Goal: Find specific page/section: Find specific page/section

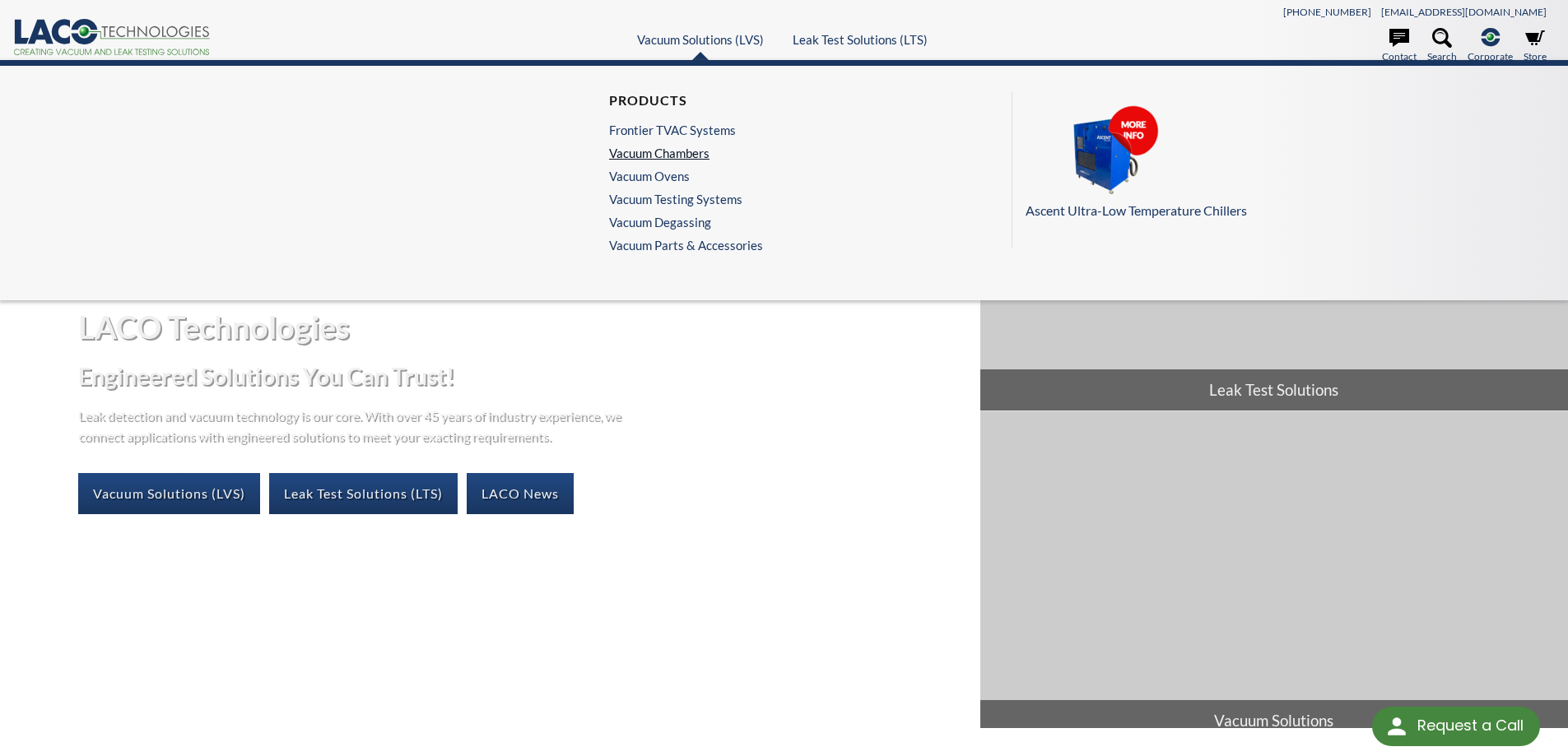
click at [651, 151] on link "Vacuum Chambers" at bounding box center [681, 152] width 146 height 14
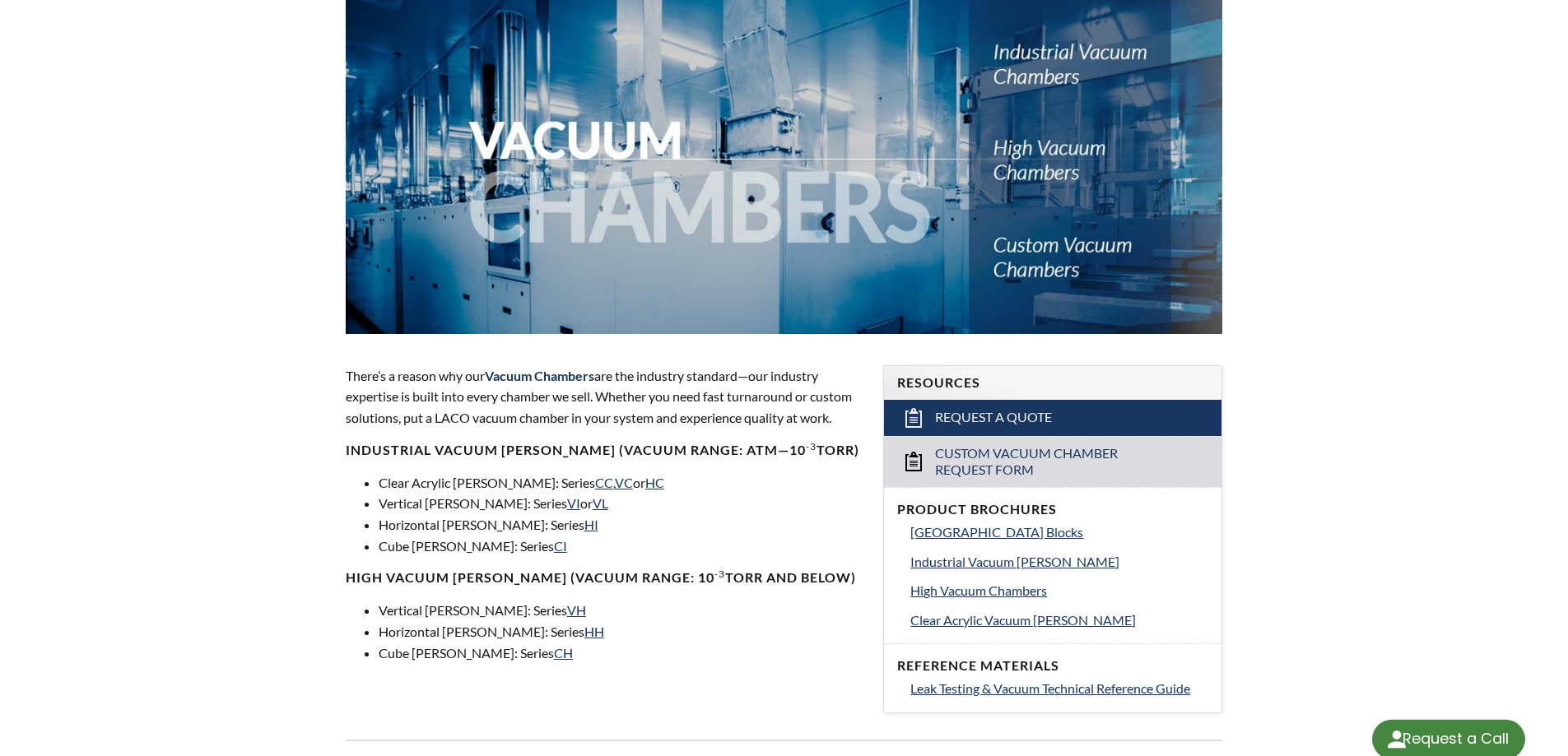
select select "Language Translate Widget"
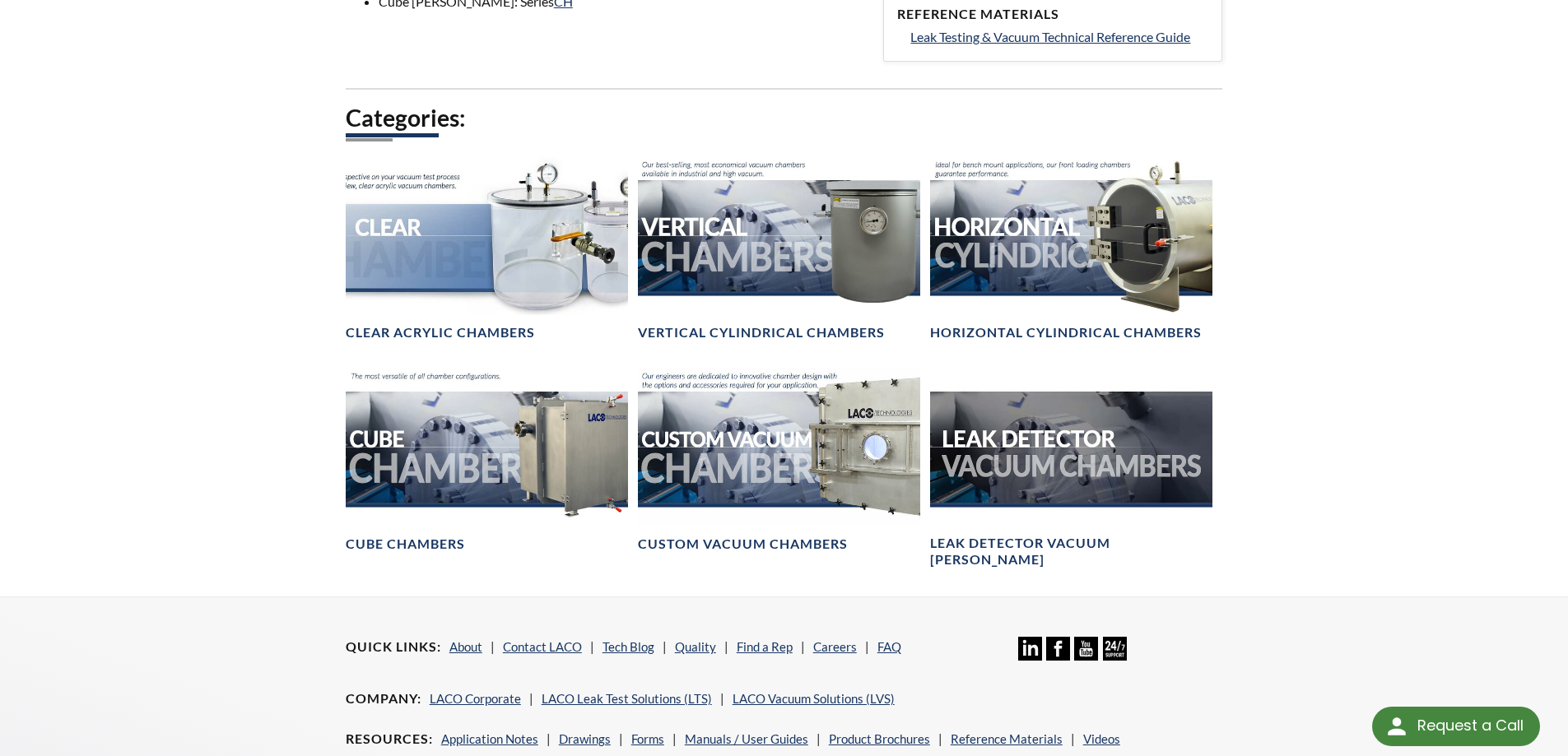
scroll to position [905, 0]
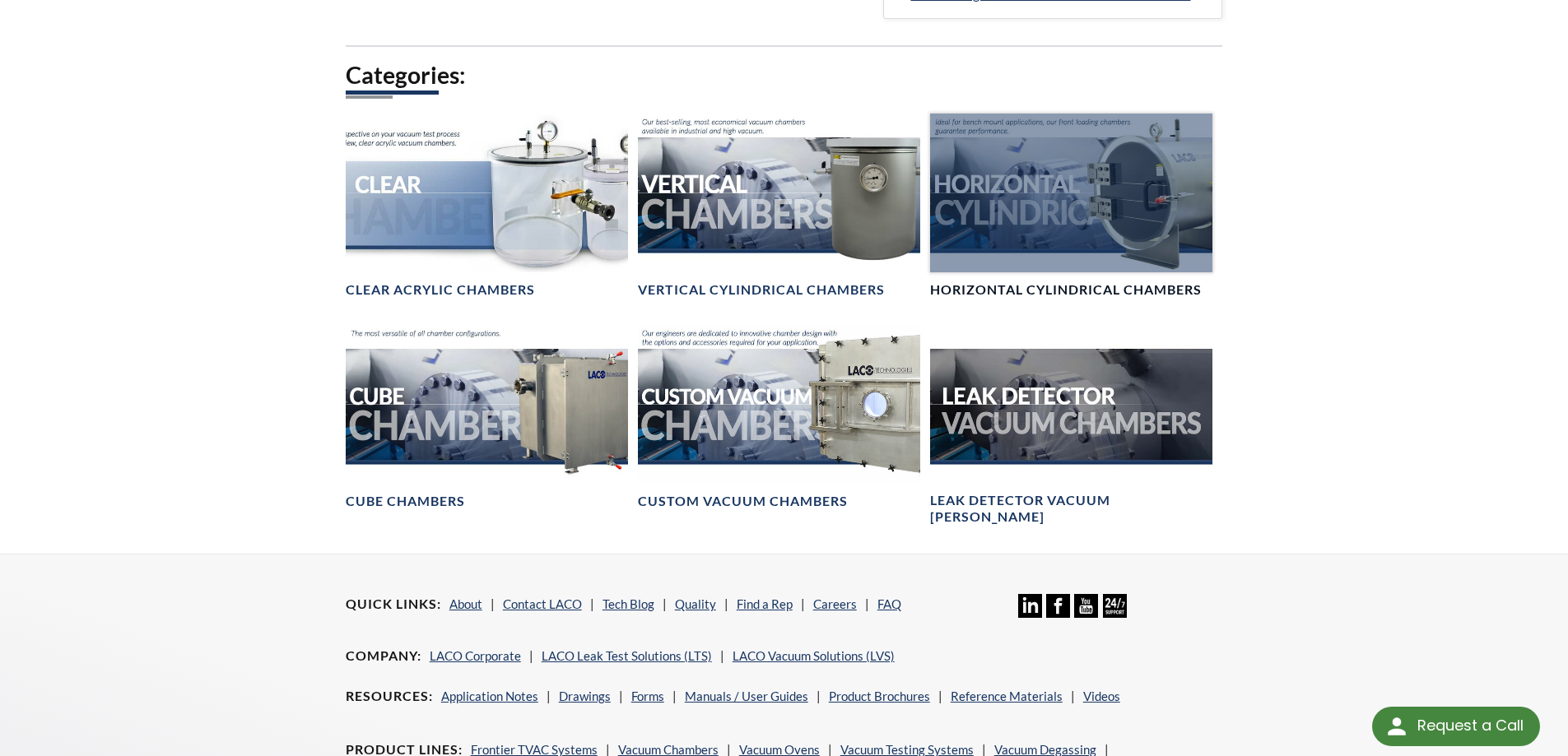
click at [1002, 172] on div at bounding box center [1071, 192] width 282 height 158
click at [1077, 238] on div at bounding box center [1071, 192] width 282 height 158
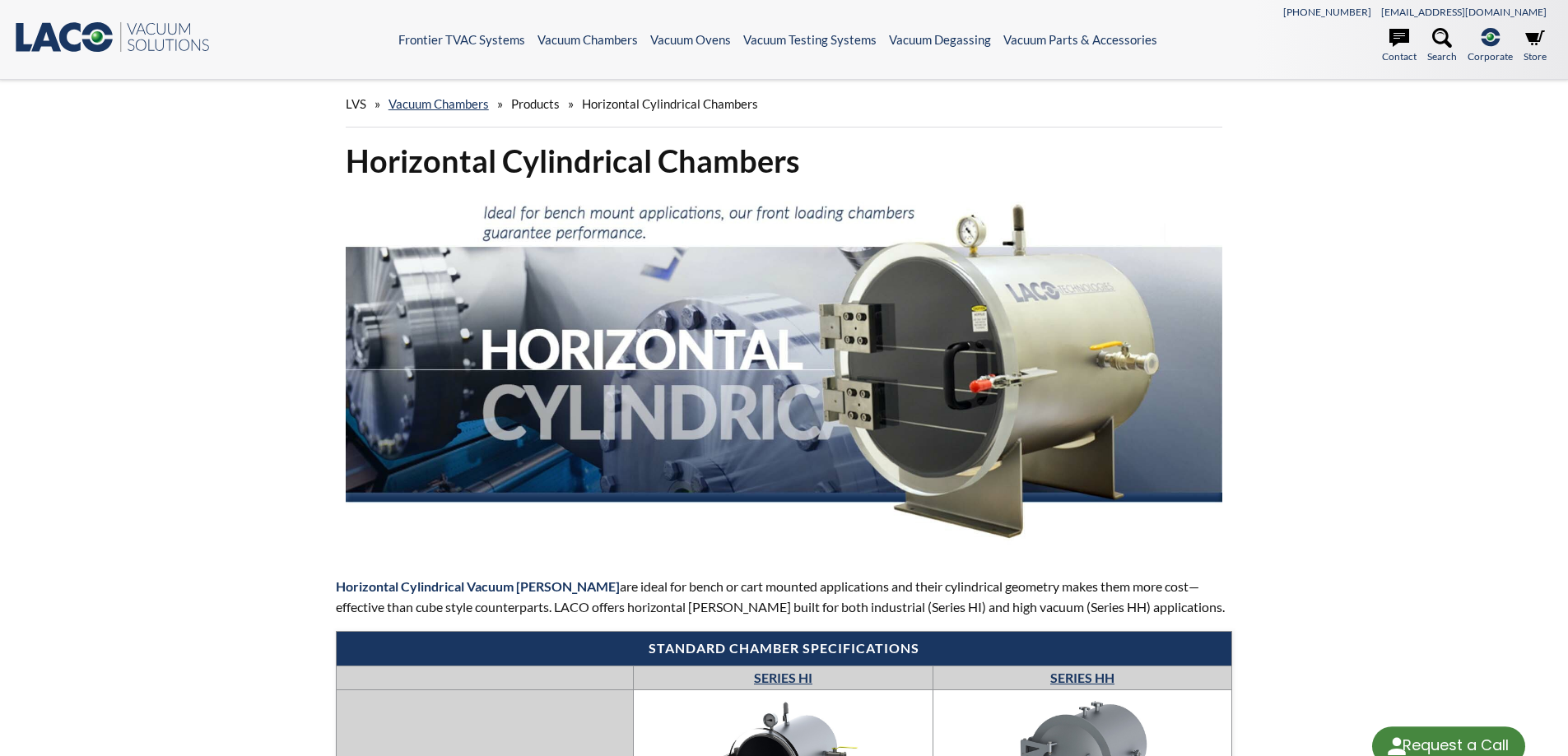
select select "Language Translate Widget"
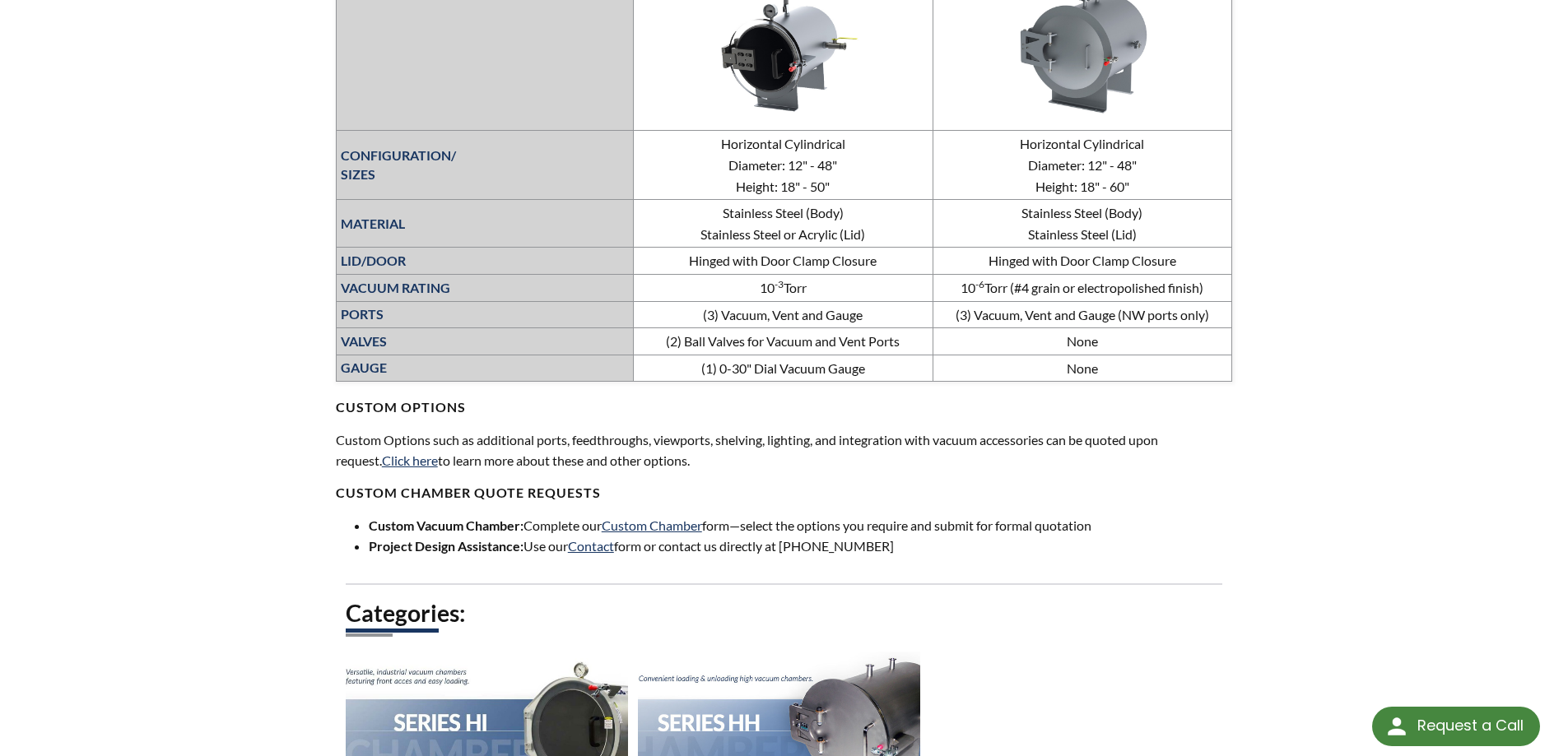
scroll to position [987, 0]
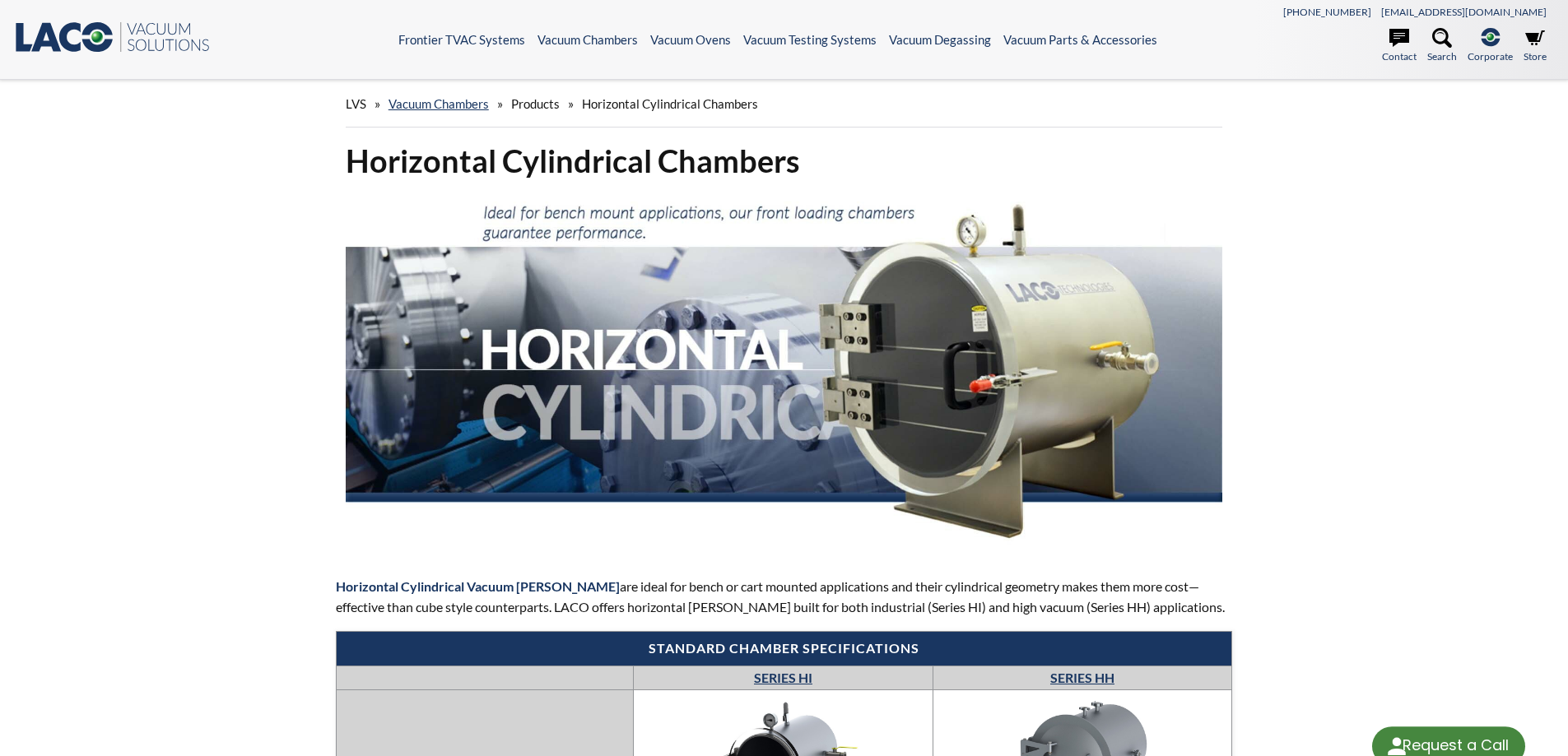
select select "Language Translate Widget"
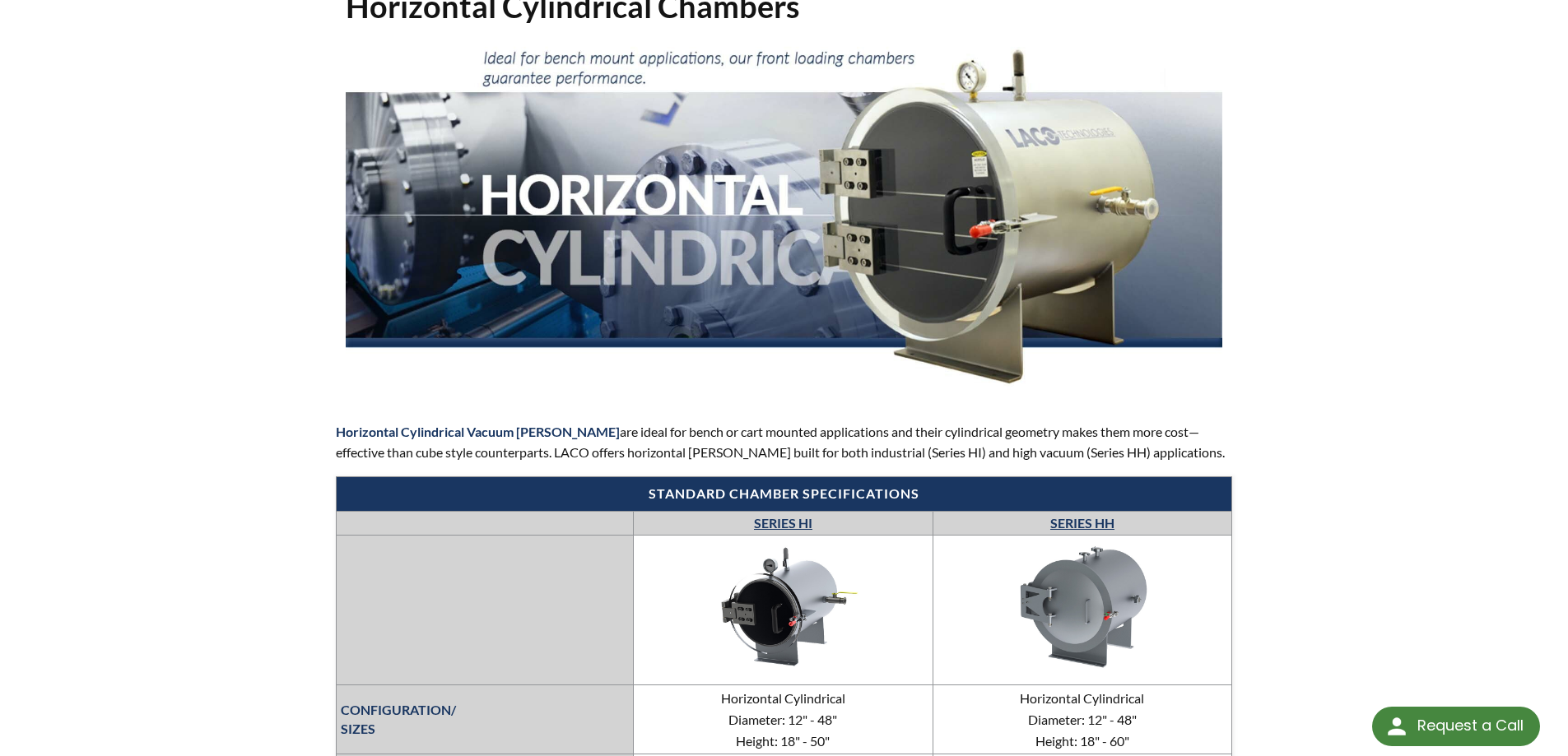
scroll to position [329, 0]
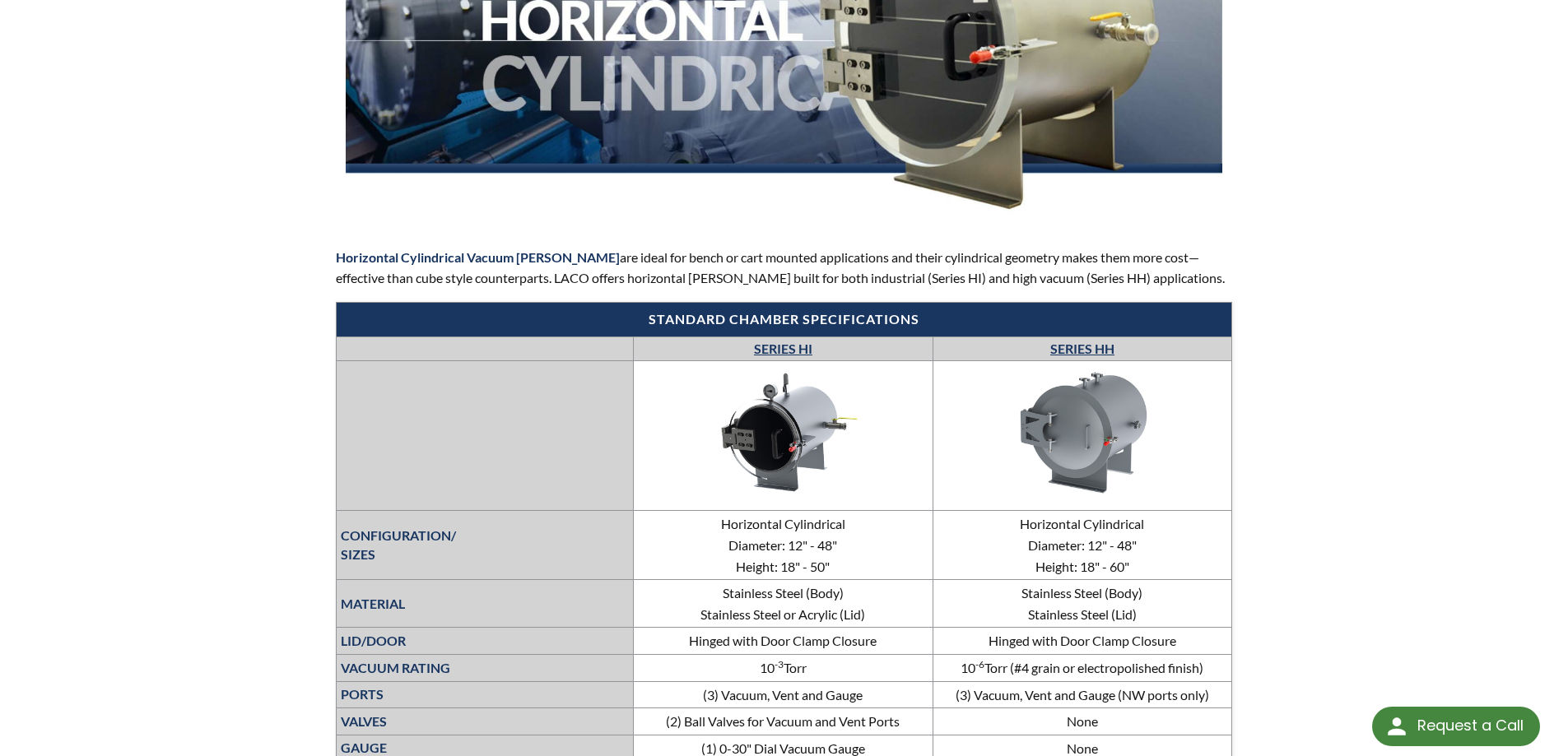
click at [1081, 459] on img at bounding box center [1083, 432] width 247 height 139
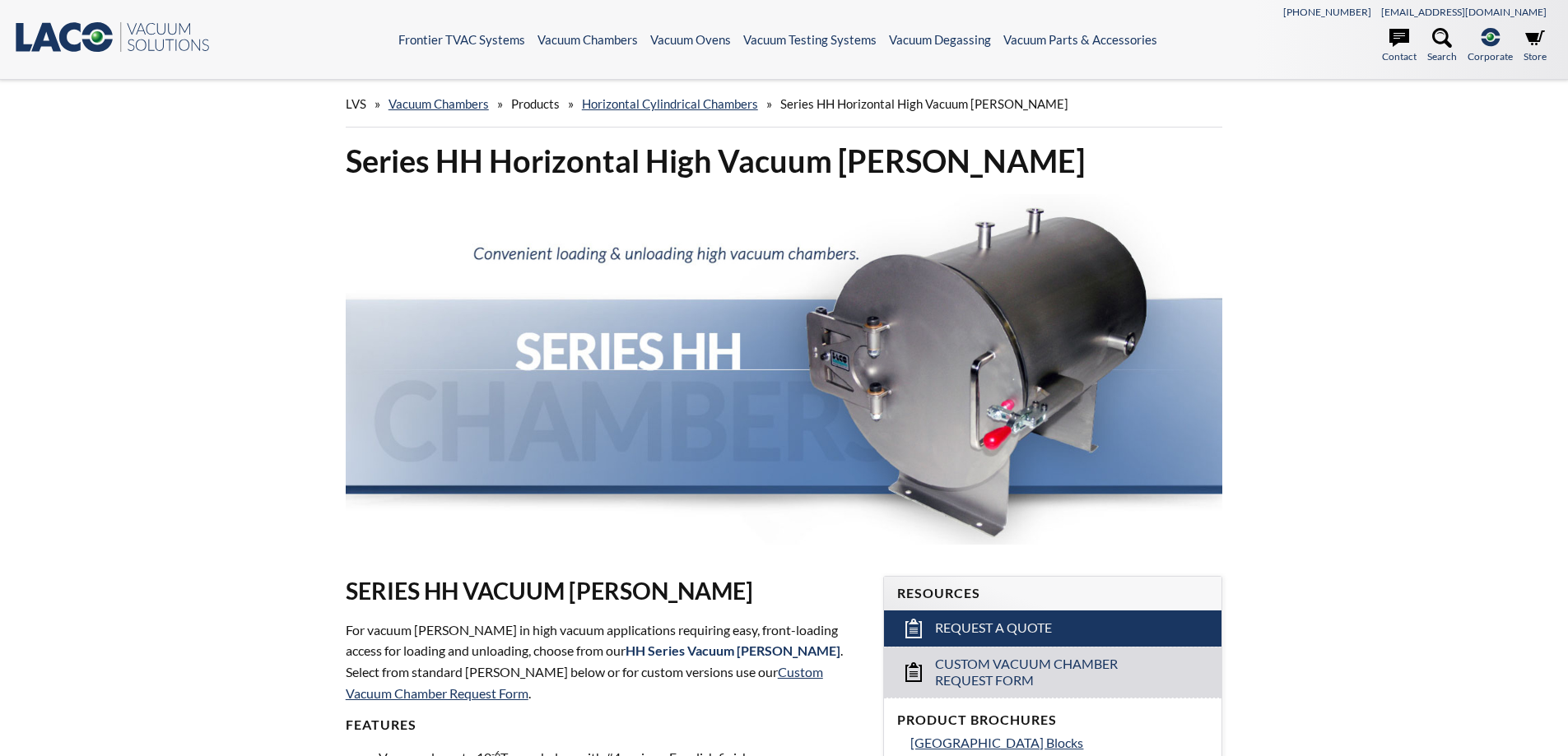
select select "Language Translate Widget"
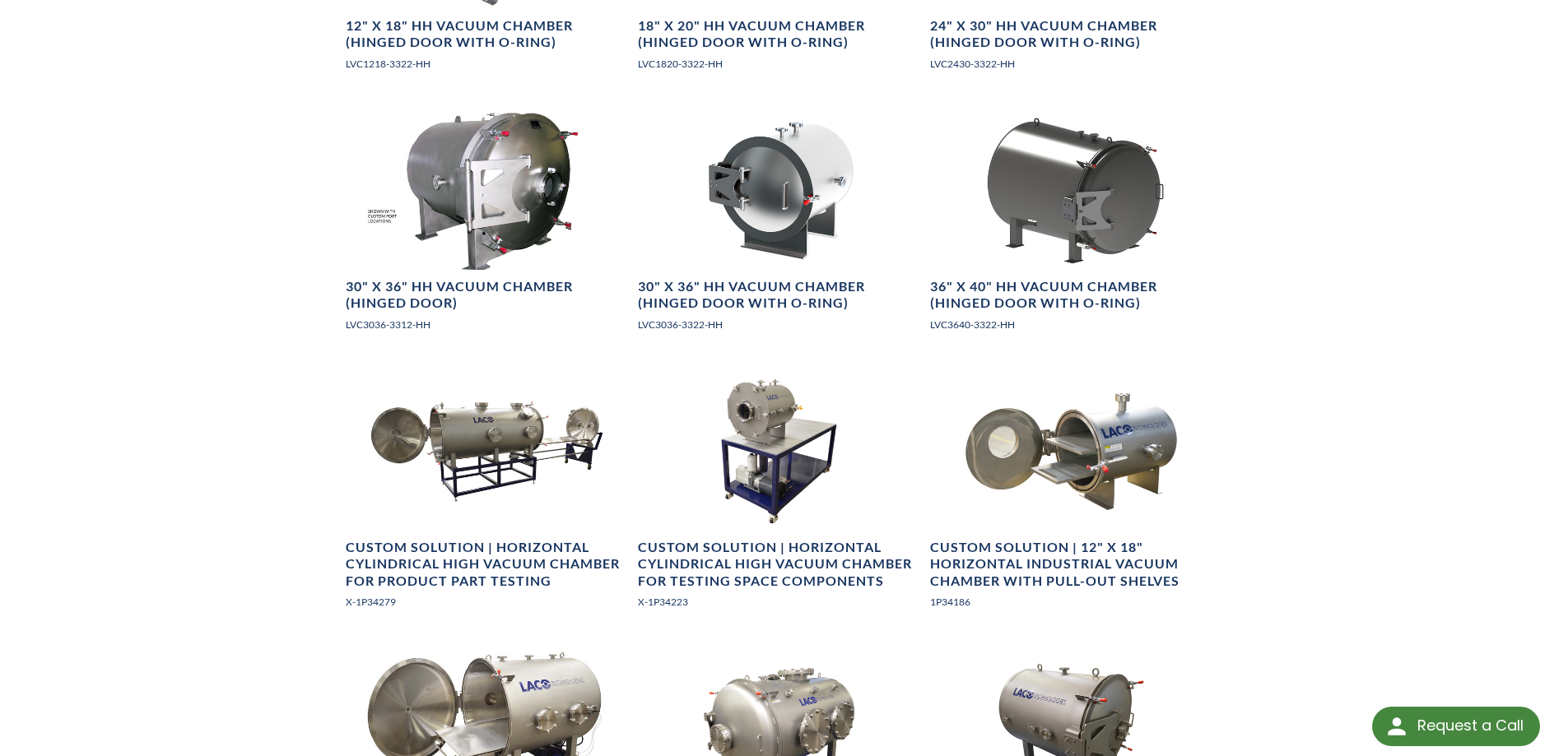
scroll to position [1480, 0]
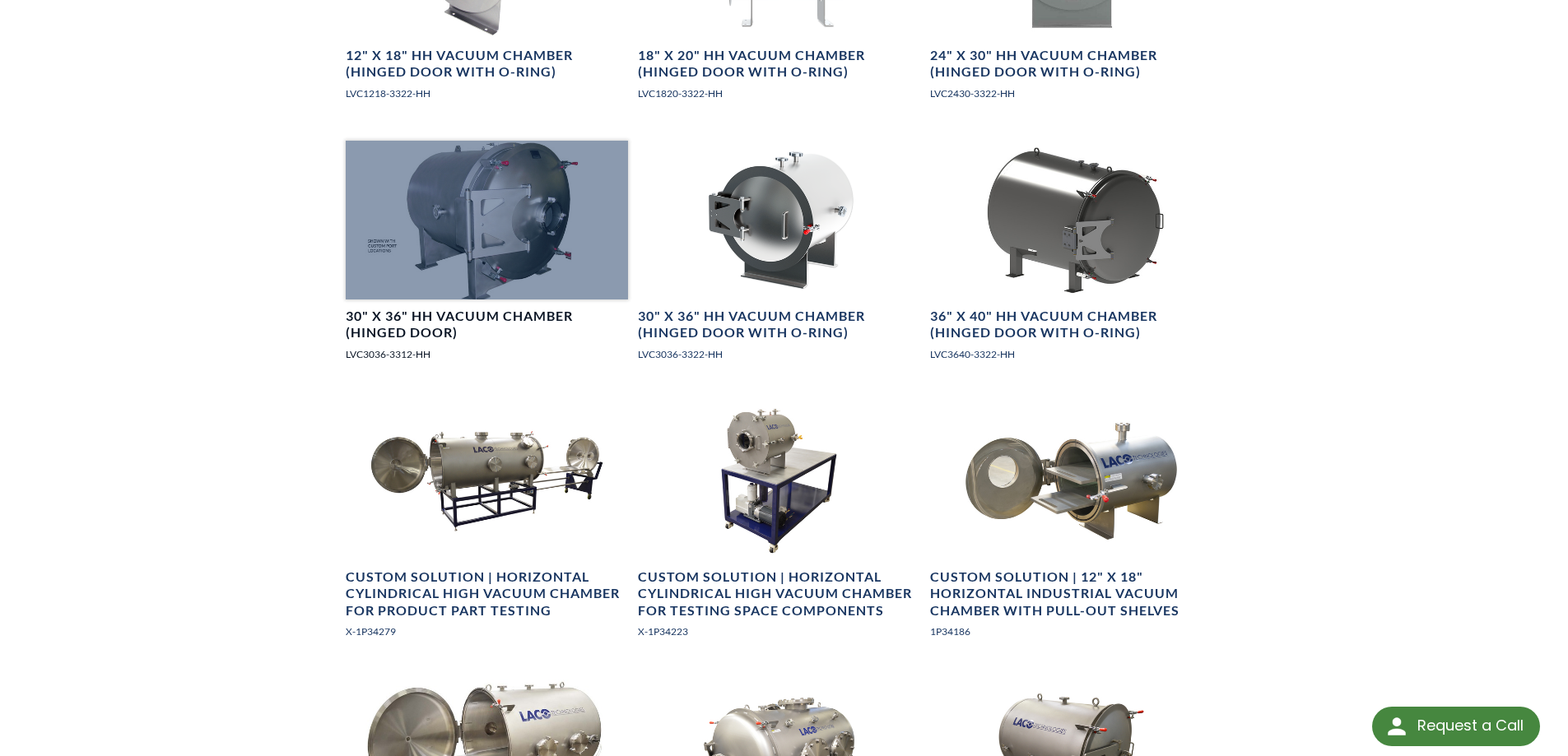
click at [512, 310] on h4 "30" X 36" HH Vacuum Chamber (Hinged Door)" at bounding box center [486, 324] width 282 height 35
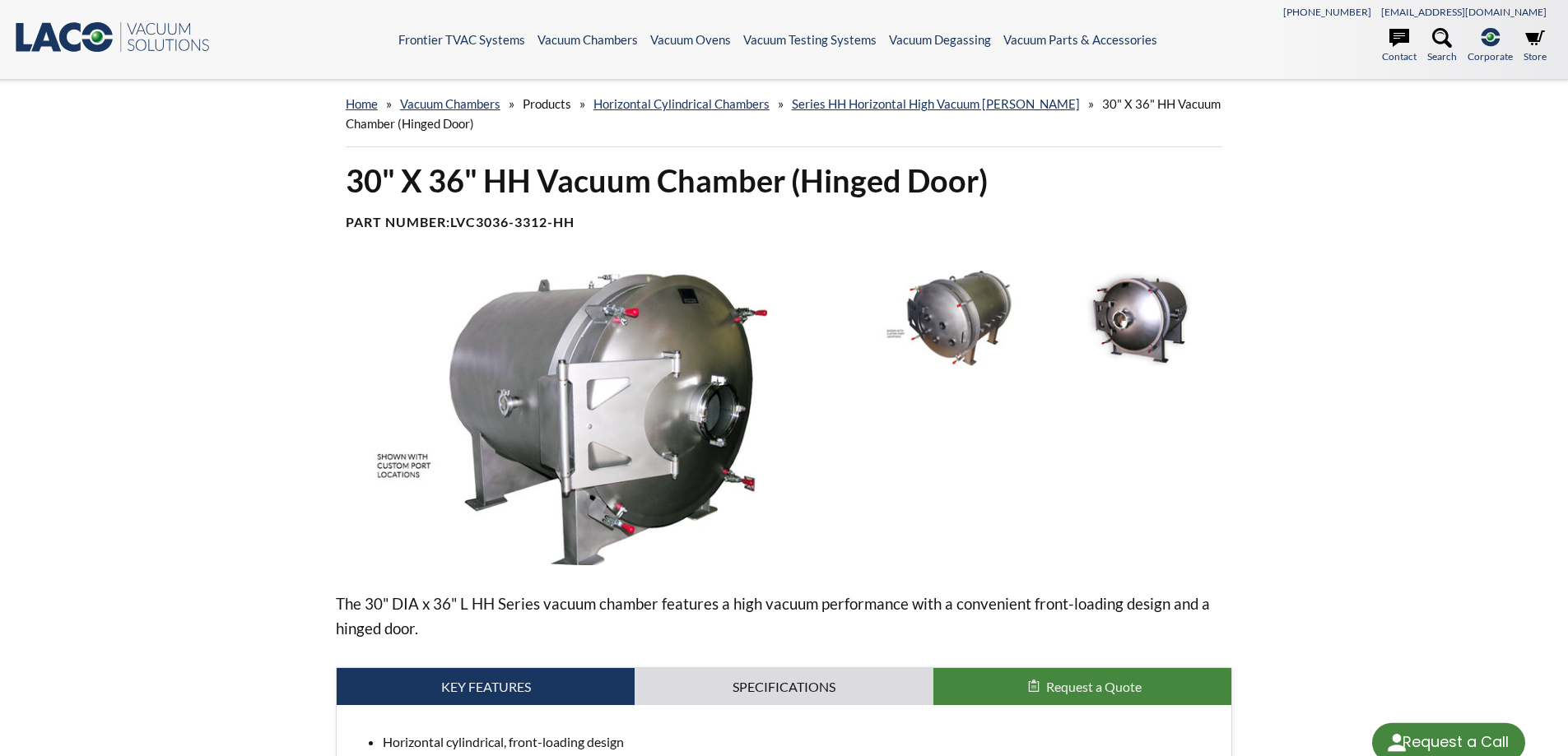
select select "Language Translate Widget"
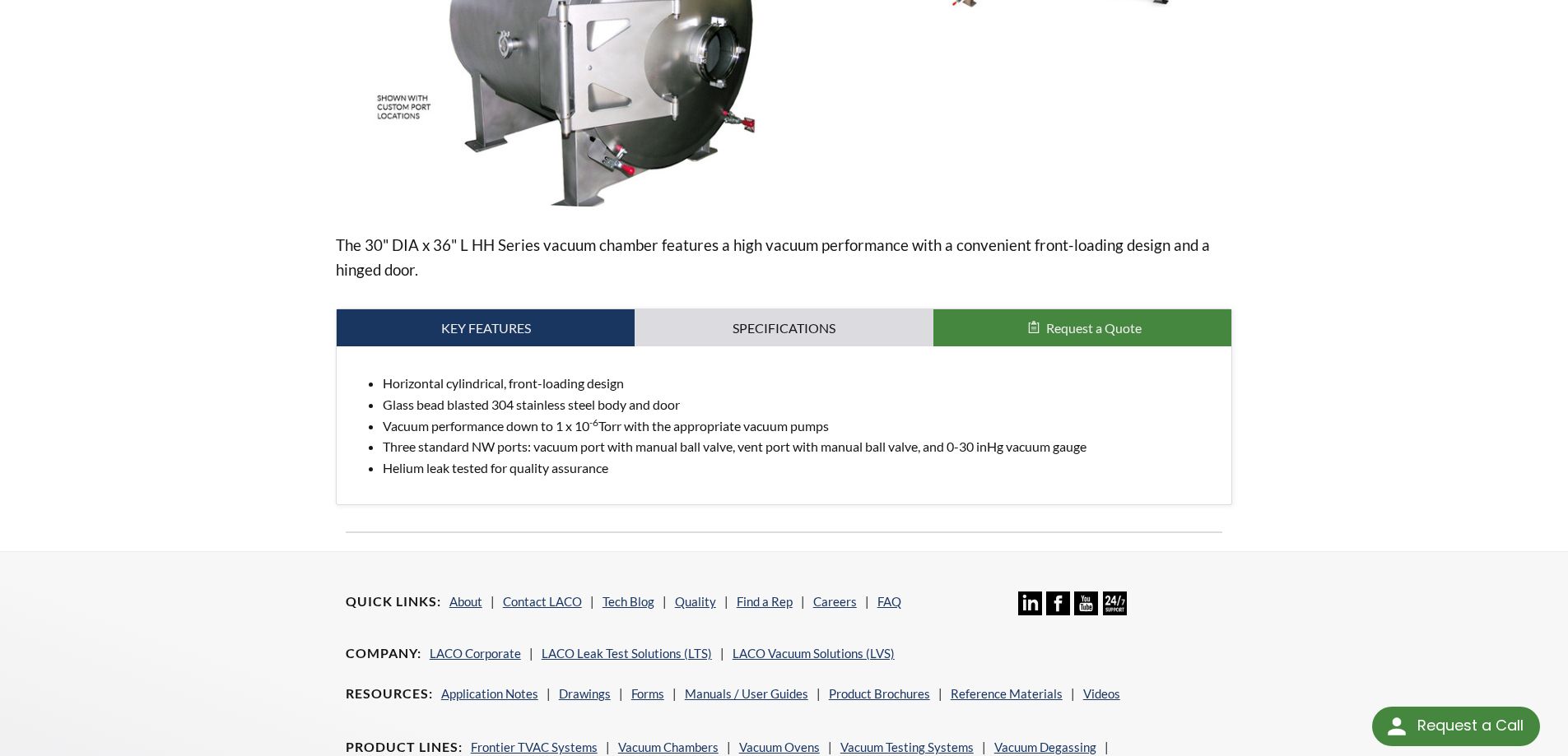
scroll to position [83, 0]
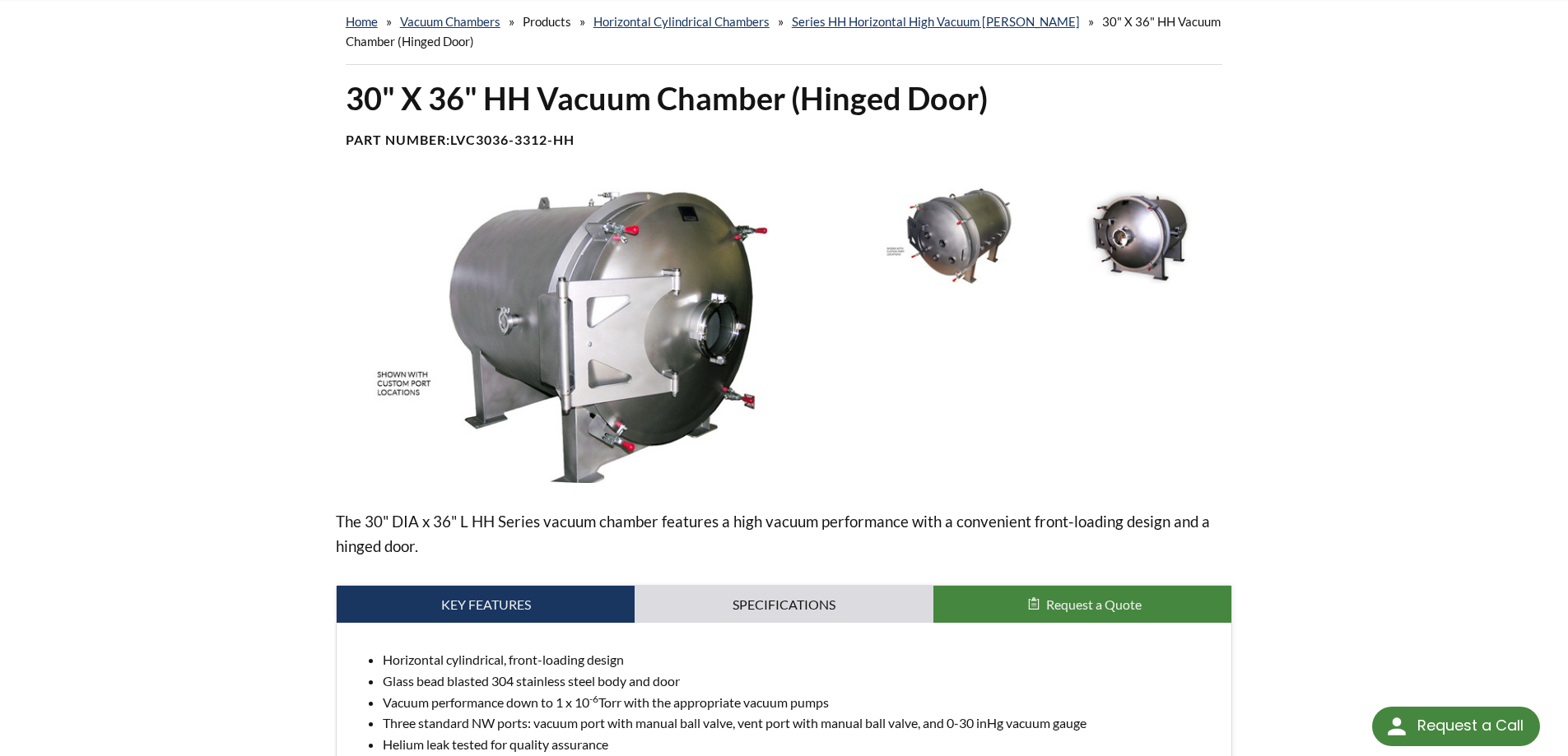
click at [1381, 135] on div "home » Vacuum [PERSON_NAME] » Products » Horizontal Cylindrical [PERSON_NAME] »…" at bounding box center [784, 412] width 1568 height 830
